Goal: Task Accomplishment & Management: Use online tool/utility

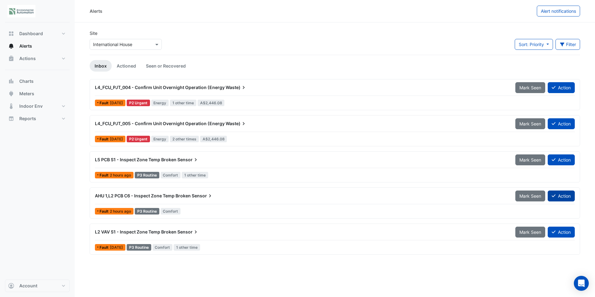
click at [563, 194] on button "Action" at bounding box center [560, 195] width 27 height 11
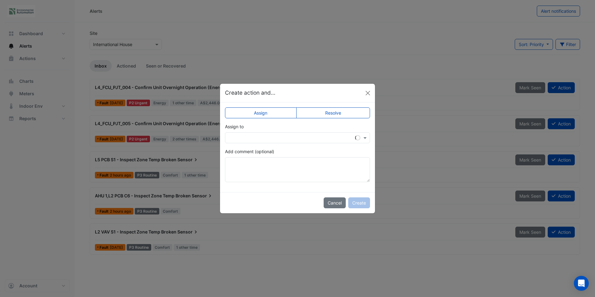
click at [347, 112] on label "Resolve" at bounding box center [333, 112] width 74 height 11
click at [267, 166] on textarea "Add comment (optional)" at bounding box center [297, 169] width 145 height 25
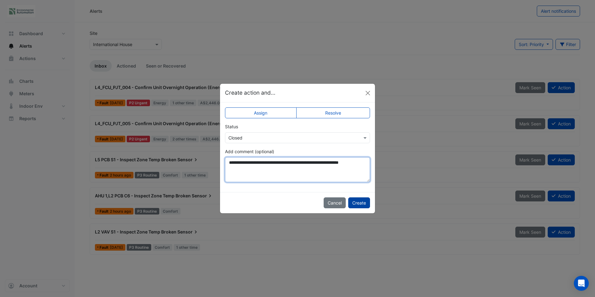
type textarea "**********"
click at [352, 200] on button "Create" at bounding box center [359, 202] width 22 height 11
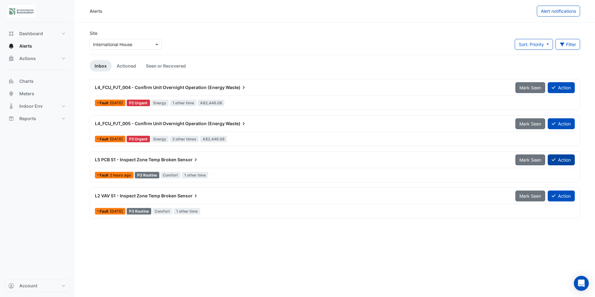
click at [554, 156] on button "Action" at bounding box center [560, 159] width 27 height 11
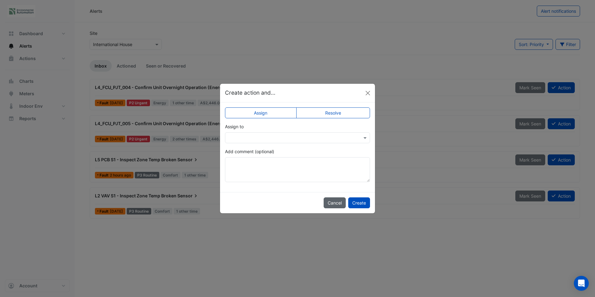
click at [333, 202] on button "Cancel" at bounding box center [334, 202] width 22 height 11
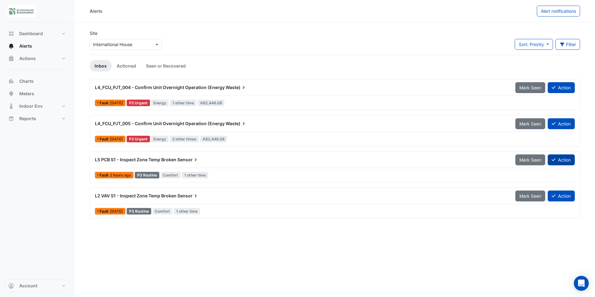
click at [556, 159] on button "Action" at bounding box center [560, 159] width 27 height 11
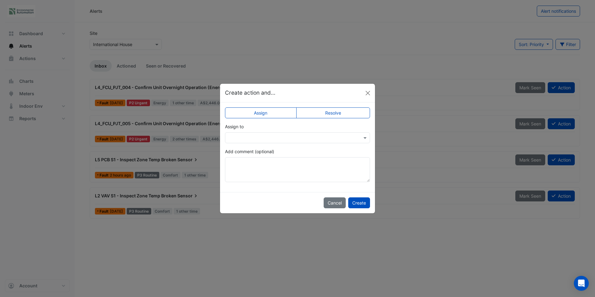
click at [349, 112] on label "Resolve" at bounding box center [333, 112] width 74 height 11
click at [280, 166] on textarea "Add comment (optional)" at bounding box center [297, 169] width 145 height 25
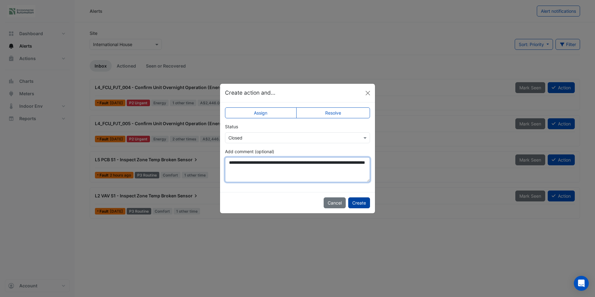
type textarea "**********"
click at [358, 200] on button "Create" at bounding box center [359, 202] width 22 height 11
